Goal: Transaction & Acquisition: Download file/media

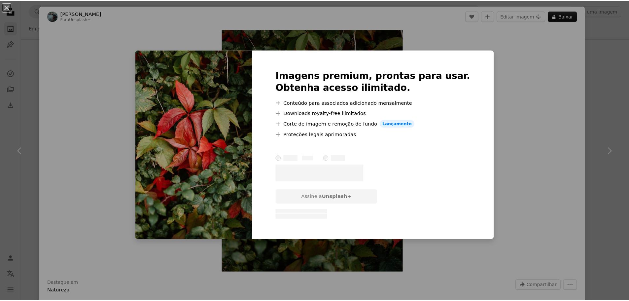
scroll to position [29, 0]
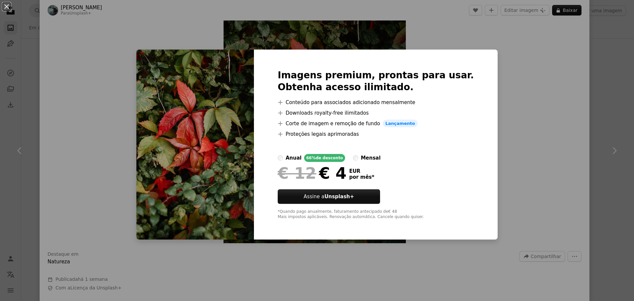
click at [466, 158] on div "Imagens premium, prontas para usar. Obtenha acesso ilimitado. A plus sign Conte…" at bounding box center [376, 145] width 244 height 190
click at [479, 149] on div "An X shape Imagens premium, prontas para usar. Obtenha acesso ilimitado. A plus…" at bounding box center [317, 150] width 634 height 301
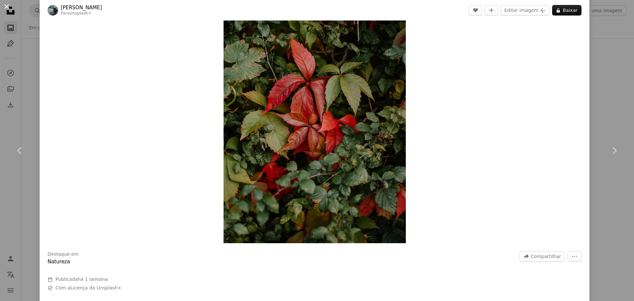
click at [7, 6] on button "An X shape" at bounding box center [7, 7] width 8 height 8
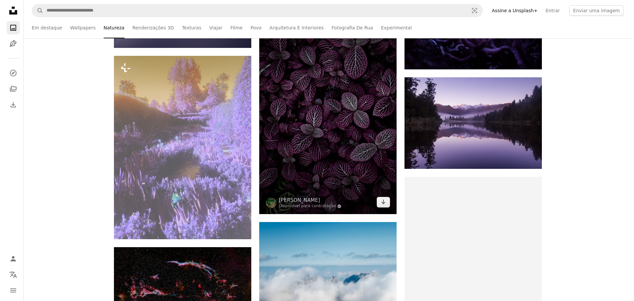
scroll to position [1817, 0]
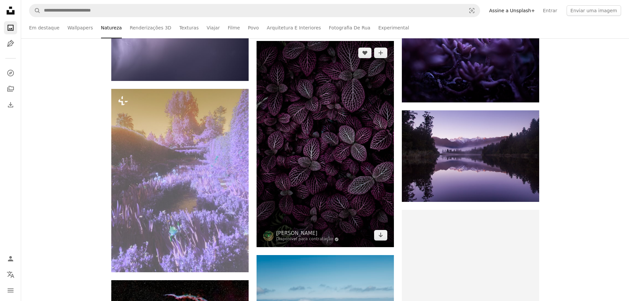
click at [320, 153] on img at bounding box center [325, 144] width 137 height 206
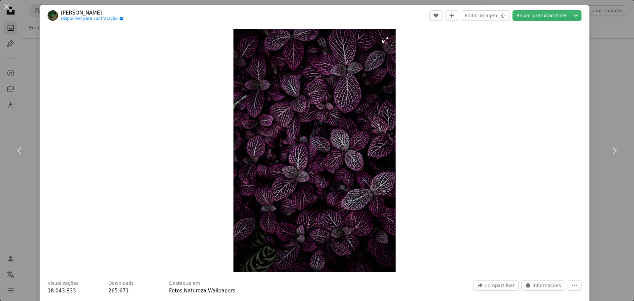
click at [325, 163] on img "Ampliar esta imagem" at bounding box center [315, 150] width 162 height 243
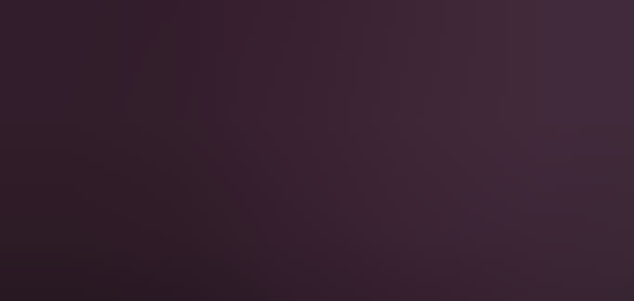
scroll to position [484, 0]
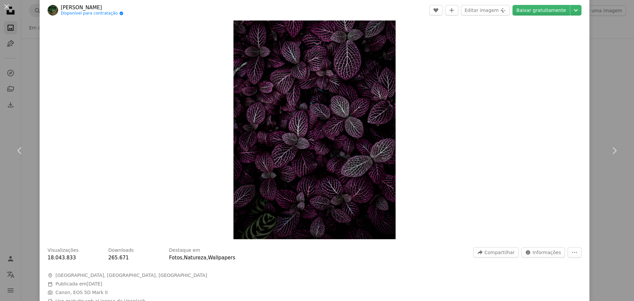
scroll to position [0, 0]
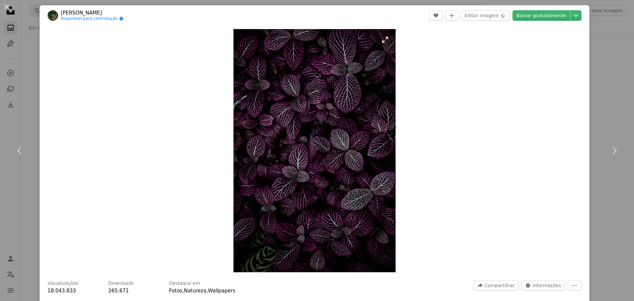
click at [322, 149] on img "Ampliar esta imagem" at bounding box center [315, 150] width 162 height 243
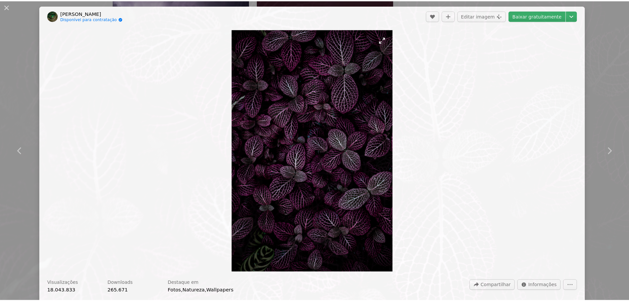
scroll to position [318, 0]
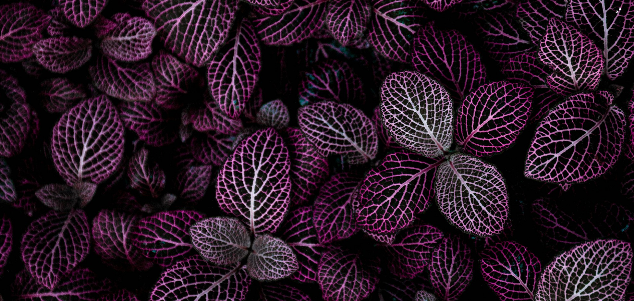
click at [301, 150] on img "Diminuir esta imagem" at bounding box center [317, 157] width 635 height 952
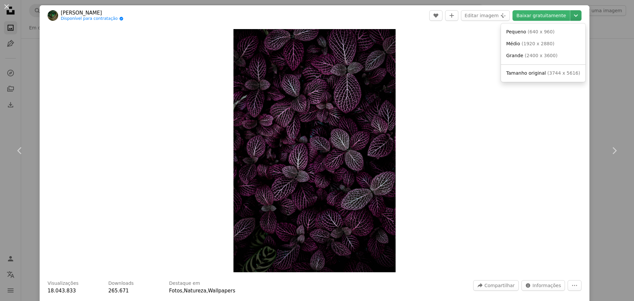
click at [571, 16] on icon "Chevron down" at bounding box center [576, 16] width 11 height 8
click at [539, 104] on dialog "An X shape Chevron left Chevron right Madison Oren Disponível para contratação …" at bounding box center [317, 150] width 634 height 301
click at [6, 9] on button "An X shape" at bounding box center [7, 7] width 8 height 8
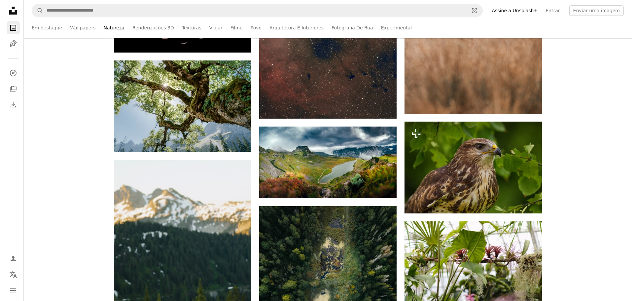
scroll to position [4228, 0]
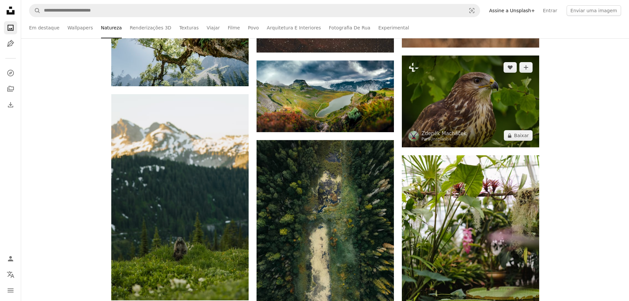
click at [468, 107] on img at bounding box center [470, 101] width 137 height 92
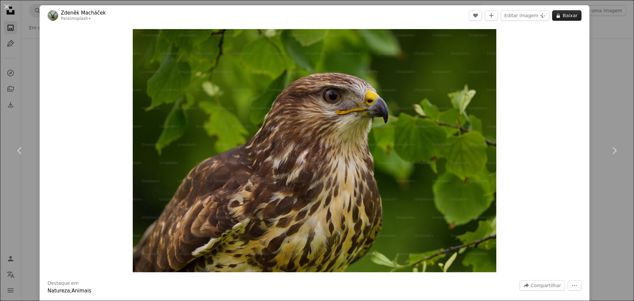
click at [570, 15] on button "A lock Baixar" at bounding box center [566, 15] width 29 height 11
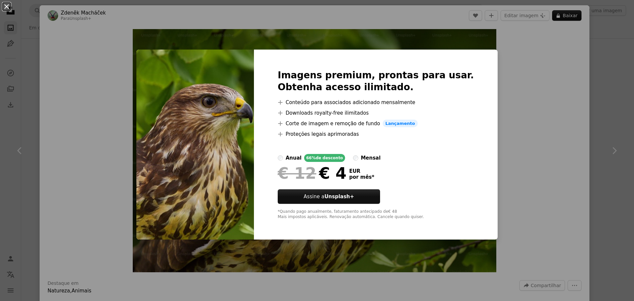
click at [8, 4] on button "An X shape" at bounding box center [7, 7] width 8 height 8
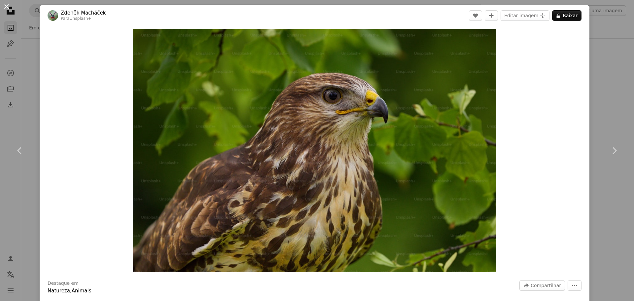
click at [7, 9] on button "An X shape" at bounding box center [7, 7] width 8 height 8
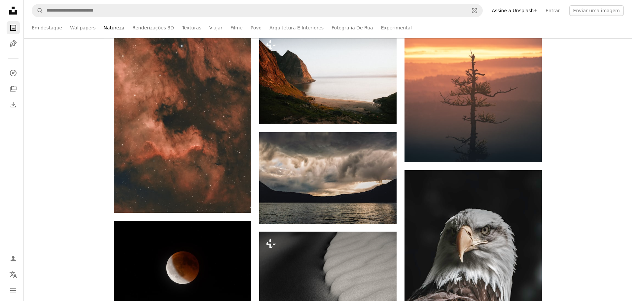
scroll to position [5054, 0]
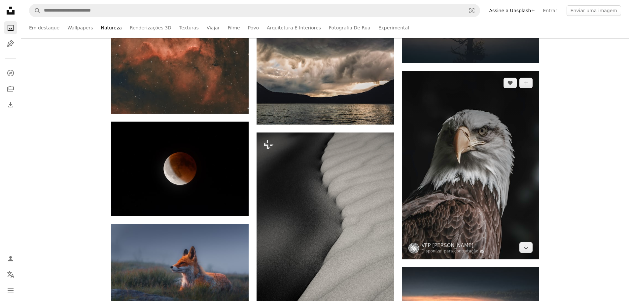
click at [475, 186] on img at bounding box center [470, 165] width 137 height 189
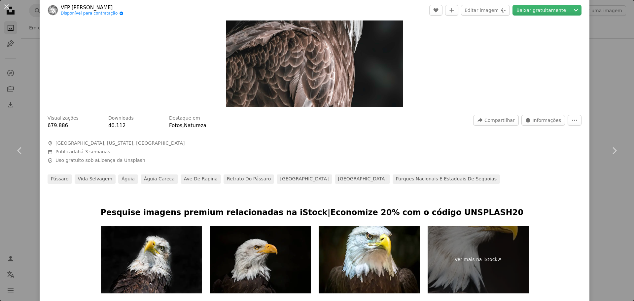
scroll to position [33, 0]
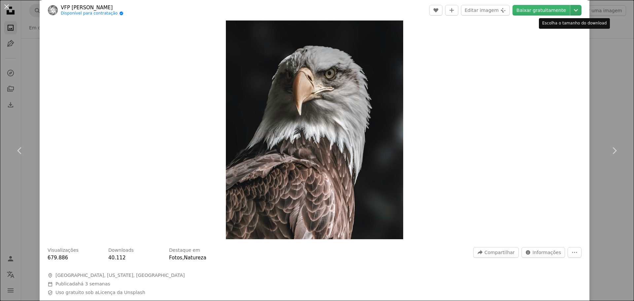
click at [571, 9] on icon "Chevron down" at bounding box center [576, 10] width 11 height 8
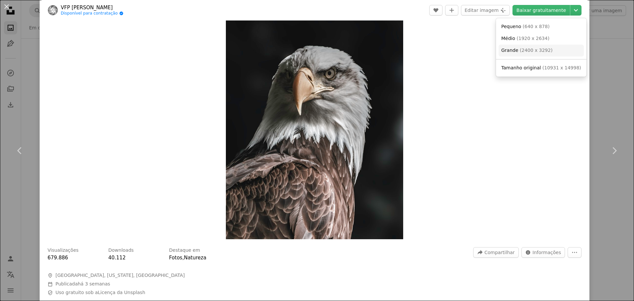
click at [531, 52] on span "( 2400 x 3292 )" at bounding box center [536, 50] width 33 height 5
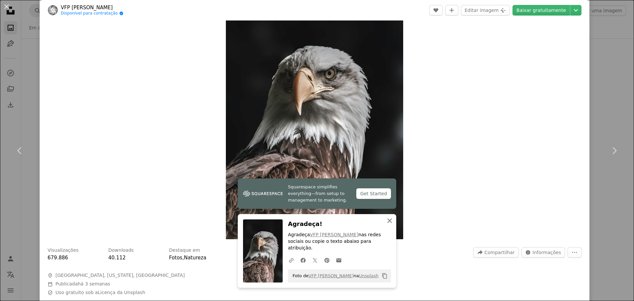
click at [388, 225] on icon "An X shape" at bounding box center [390, 221] width 8 height 8
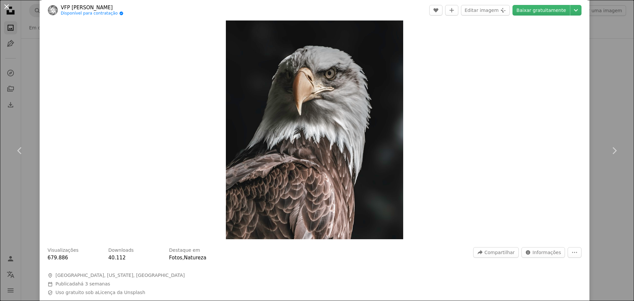
click at [8, 6] on button "An X shape" at bounding box center [7, 7] width 8 height 8
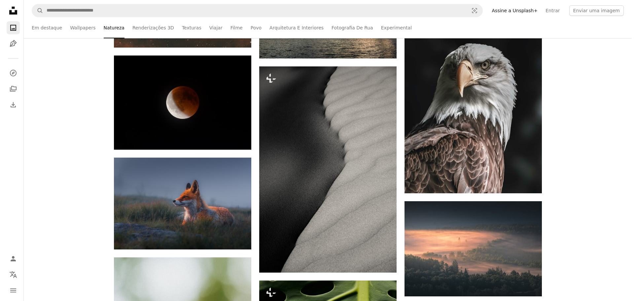
scroll to position [5021, 0]
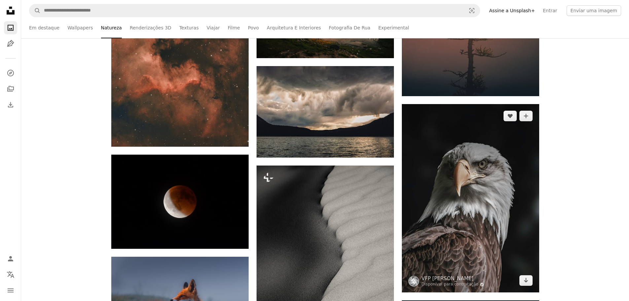
click at [497, 187] on img at bounding box center [470, 198] width 137 height 189
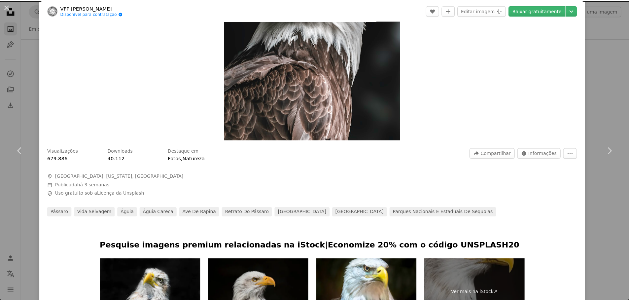
scroll to position [99, 0]
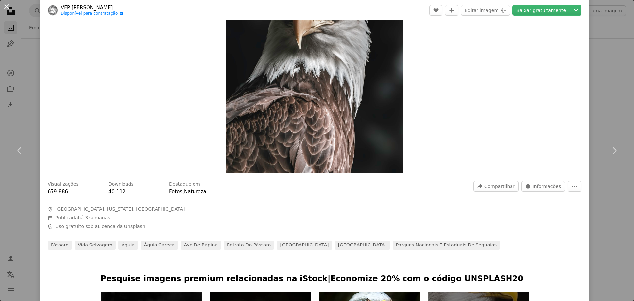
click at [5, 6] on button "An X shape" at bounding box center [7, 7] width 8 height 8
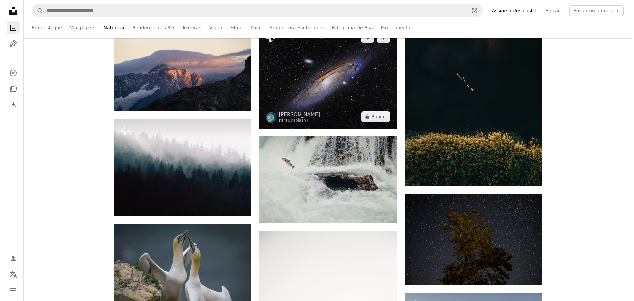
scroll to position [7894, 0]
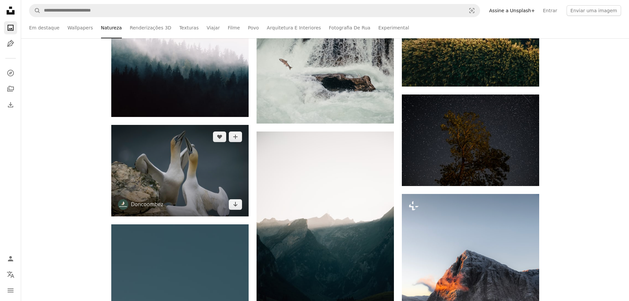
click at [217, 178] on img at bounding box center [179, 170] width 137 height 91
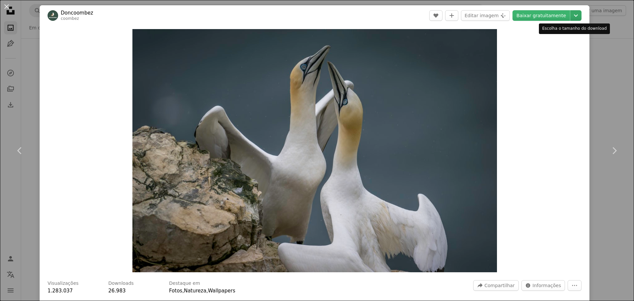
click at [571, 15] on icon "Chevron down" at bounding box center [576, 16] width 11 height 8
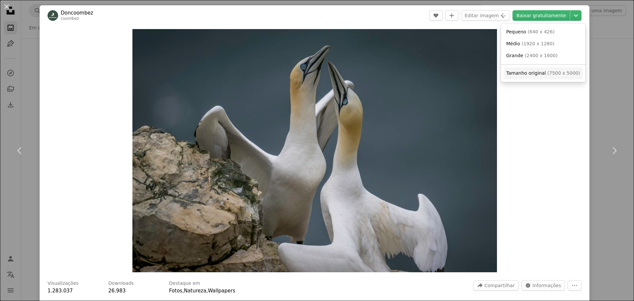
click at [544, 72] on span "Tamanho original ( 7500 x 5000 )" at bounding box center [543, 73] width 74 height 7
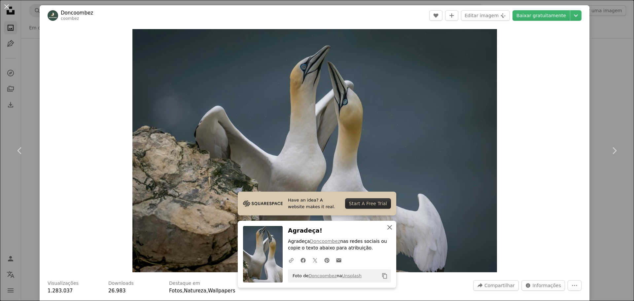
click at [388, 227] on icon "An X shape" at bounding box center [390, 227] width 8 height 8
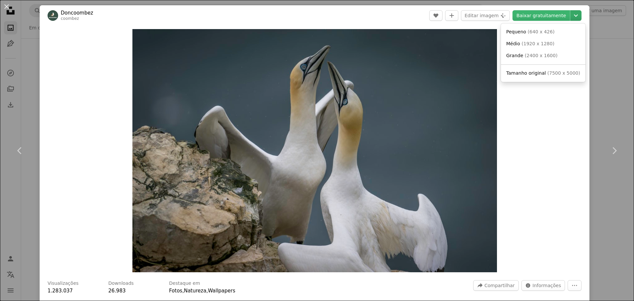
click at [571, 15] on icon "Chevron down" at bounding box center [576, 16] width 11 height 8
click at [540, 73] on span "Tamanho original" at bounding box center [526, 72] width 40 height 5
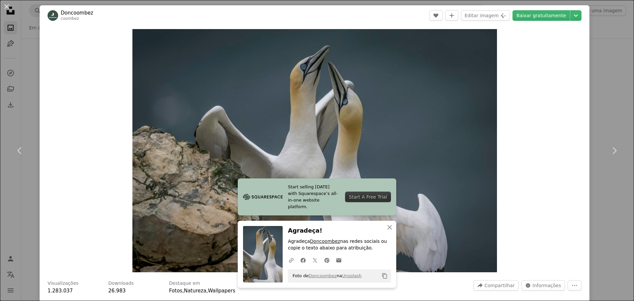
click at [326, 241] on link "Doncoombez" at bounding box center [325, 240] width 30 height 5
click at [7, 6] on button "An X shape" at bounding box center [7, 7] width 8 height 8
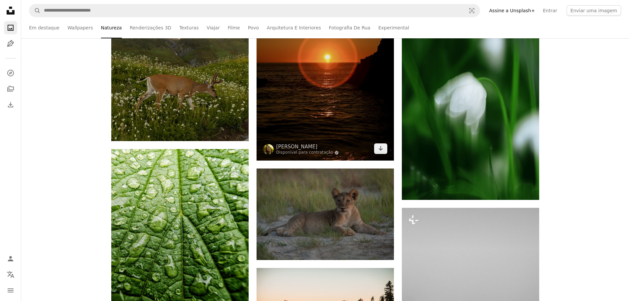
scroll to position [8753, 0]
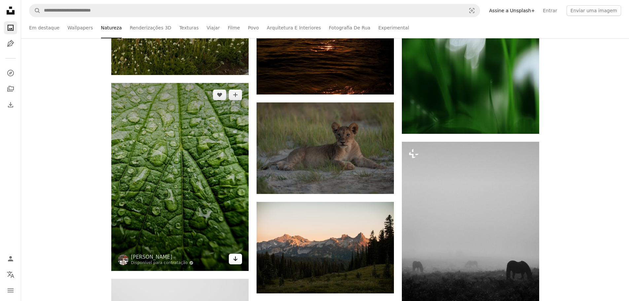
click at [236, 260] on icon "Baixar" at bounding box center [235, 258] width 4 height 5
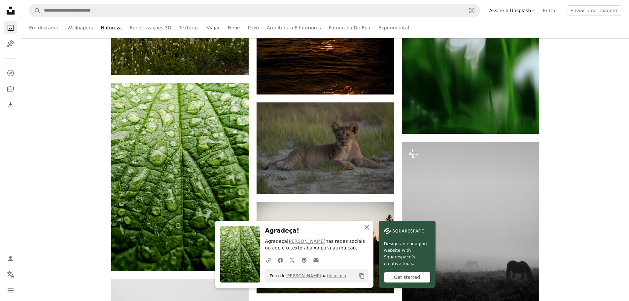
click at [368, 227] on icon "An X shape" at bounding box center [367, 227] width 8 height 8
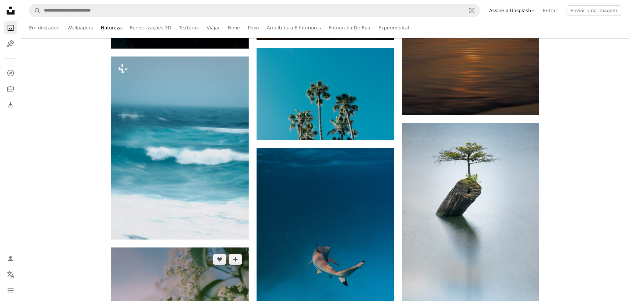
scroll to position [13939, 0]
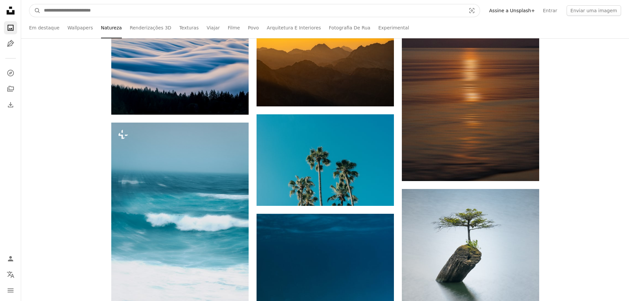
click at [111, 14] on input "Pesquise conteúdo visual em todo o site" at bounding box center [252, 10] width 423 height 13
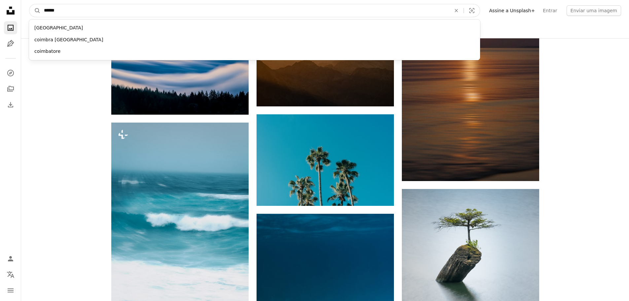
type input "*******"
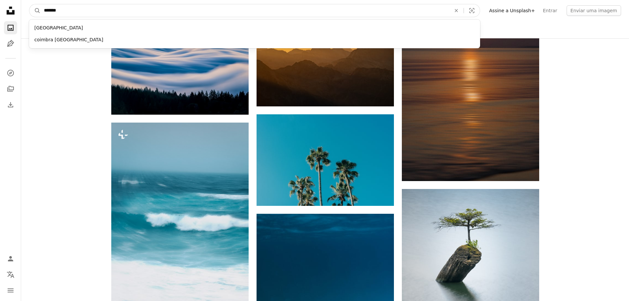
click button "A magnifying glass" at bounding box center [34, 10] width 11 height 13
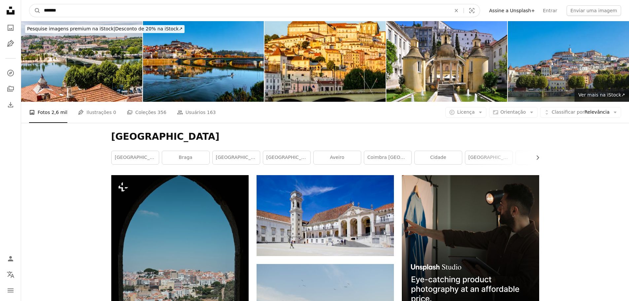
drag, startPoint x: 70, startPoint y: 12, endPoint x: 9, endPoint y: 11, distance: 61.1
type input "**********"
click button "A magnifying glass" at bounding box center [34, 10] width 11 height 13
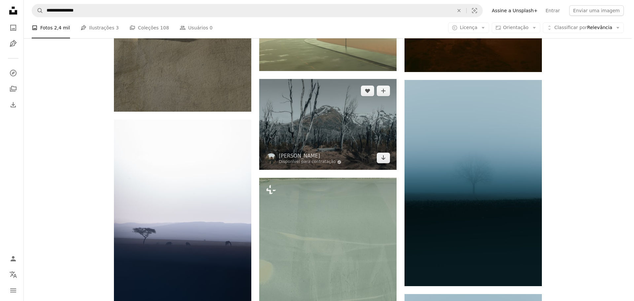
scroll to position [562, 0]
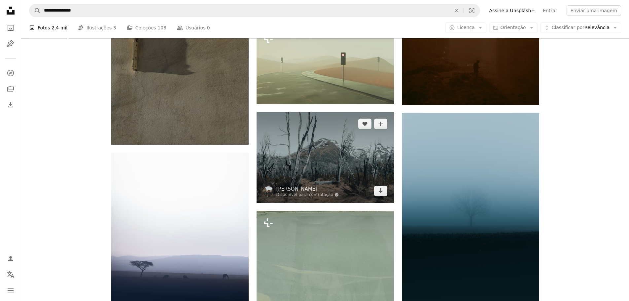
click at [329, 160] on img at bounding box center [325, 157] width 137 height 91
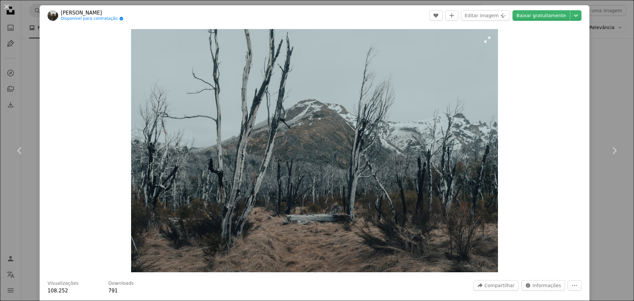
click at [314, 153] on img "Ampliar esta imagem" at bounding box center [314, 150] width 367 height 243
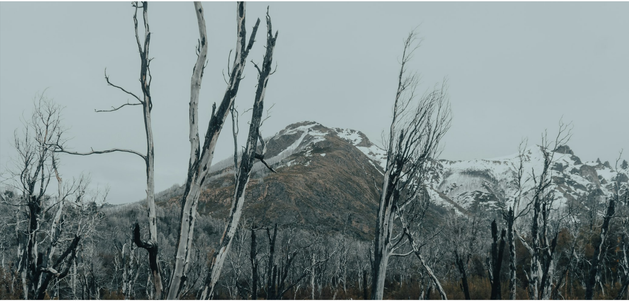
scroll to position [56, 0]
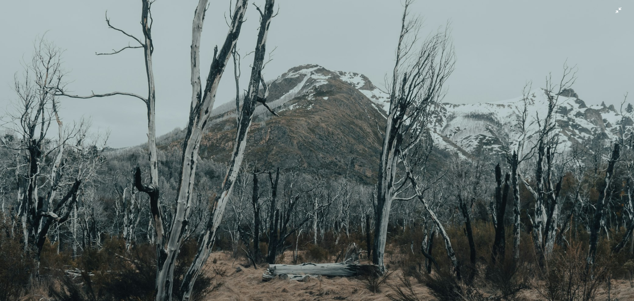
click at [314, 153] on img "Diminuir esta imagem" at bounding box center [317, 153] width 635 height 420
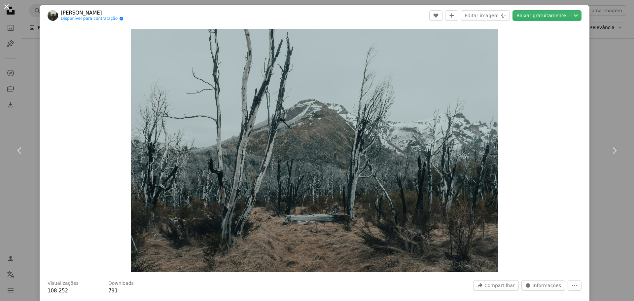
click at [6, 6] on button "An X shape" at bounding box center [7, 7] width 8 height 8
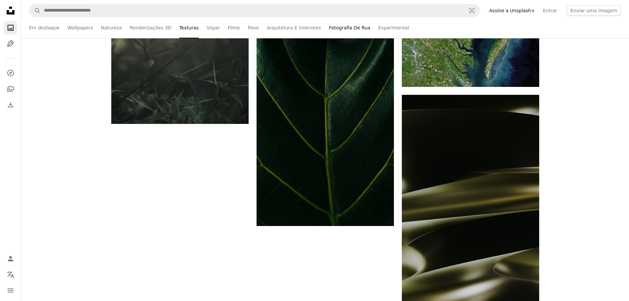
click at [339, 29] on link "Fotografia De Rua" at bounding box center [350, 27] width 42 height 21
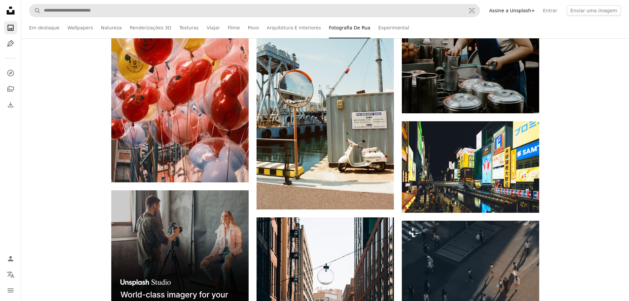
scroll to position [1024, 0]
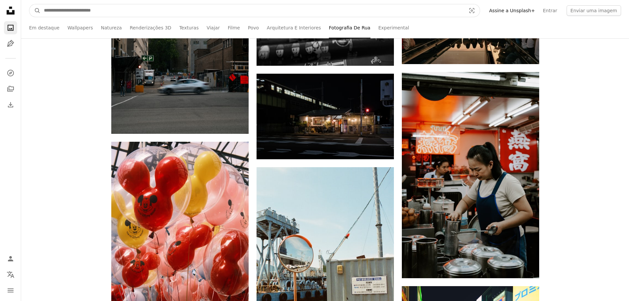
click at [122, 11] on input "Pesquise conteúdo visual em todo o site" at bounding box center [252, 10] width 423 height 13
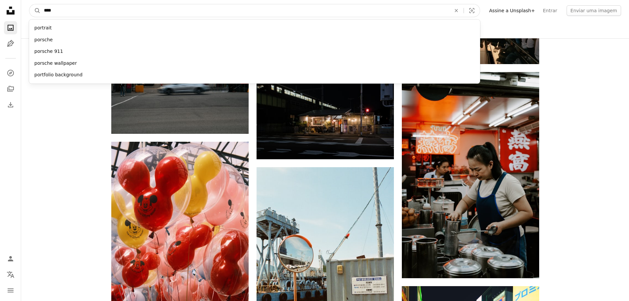
type input "*****"
click button "A magnifying glass" at bounding box center [34, 10] width 11 height 13
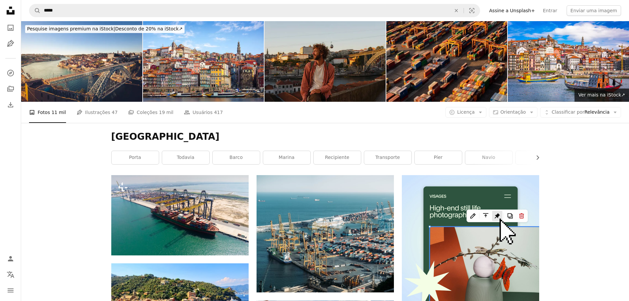
click at [324, 69] on img at bounding box center [325, 61] width 121 height 81
